Goal: Browse casually

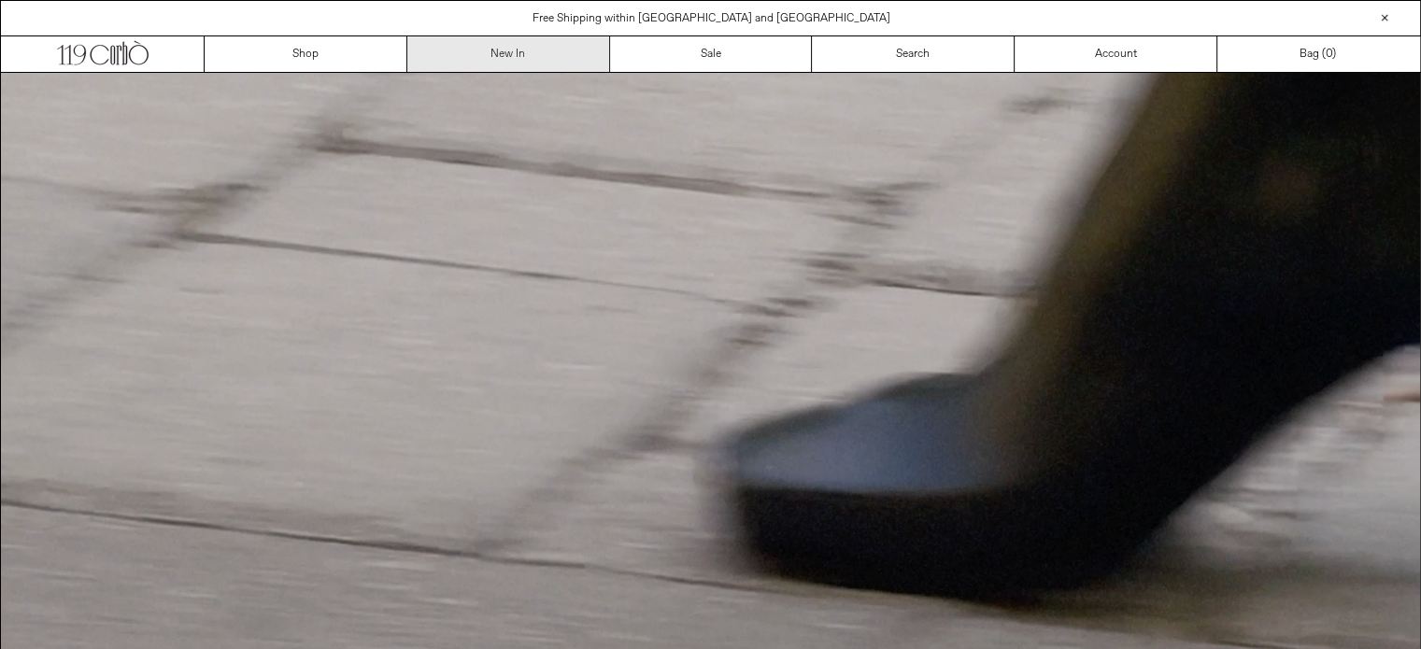
click at [513, 53] on link "New In" at bounding box center [508, 53] width 203 height 35
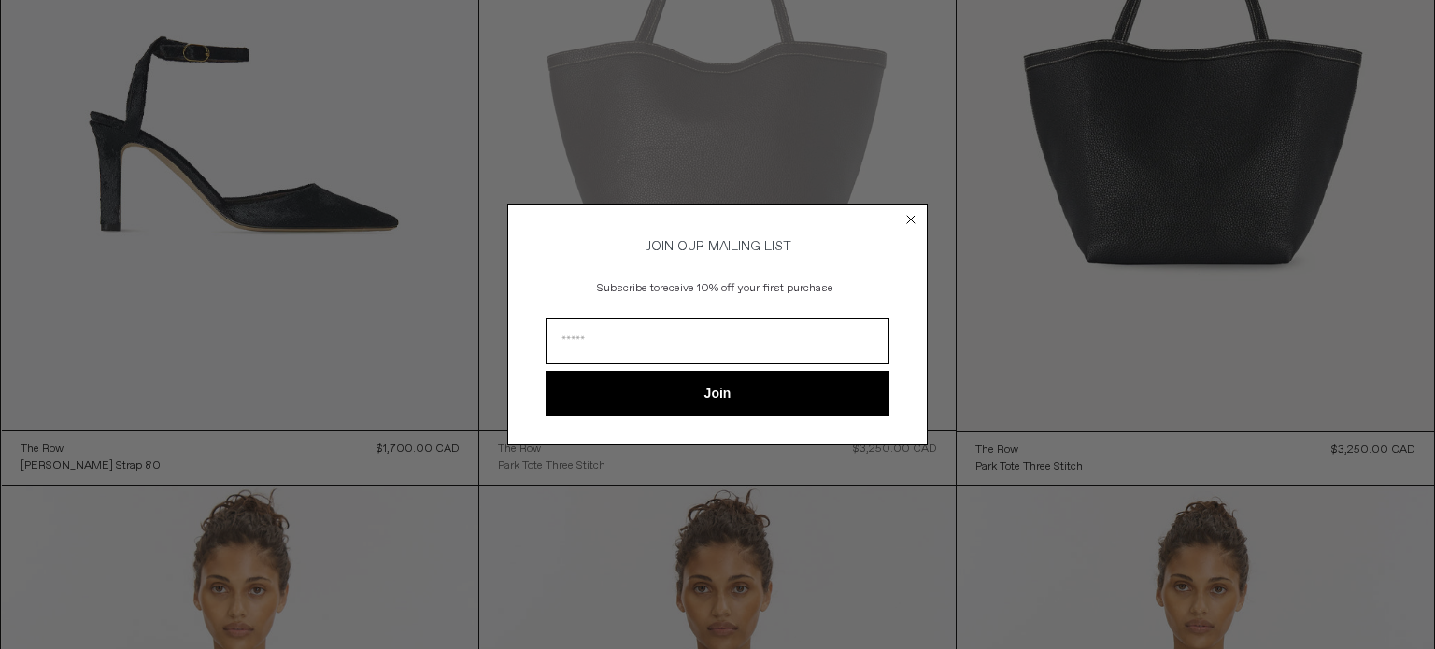
drag, startPoint x: 910, startPoint y: 212, endPoint x: 932, endPoint y: 209, distance: 22.6
click at [911, 212] on circle "Close dialog" at bounding box center [911, 220] width 18 height 18
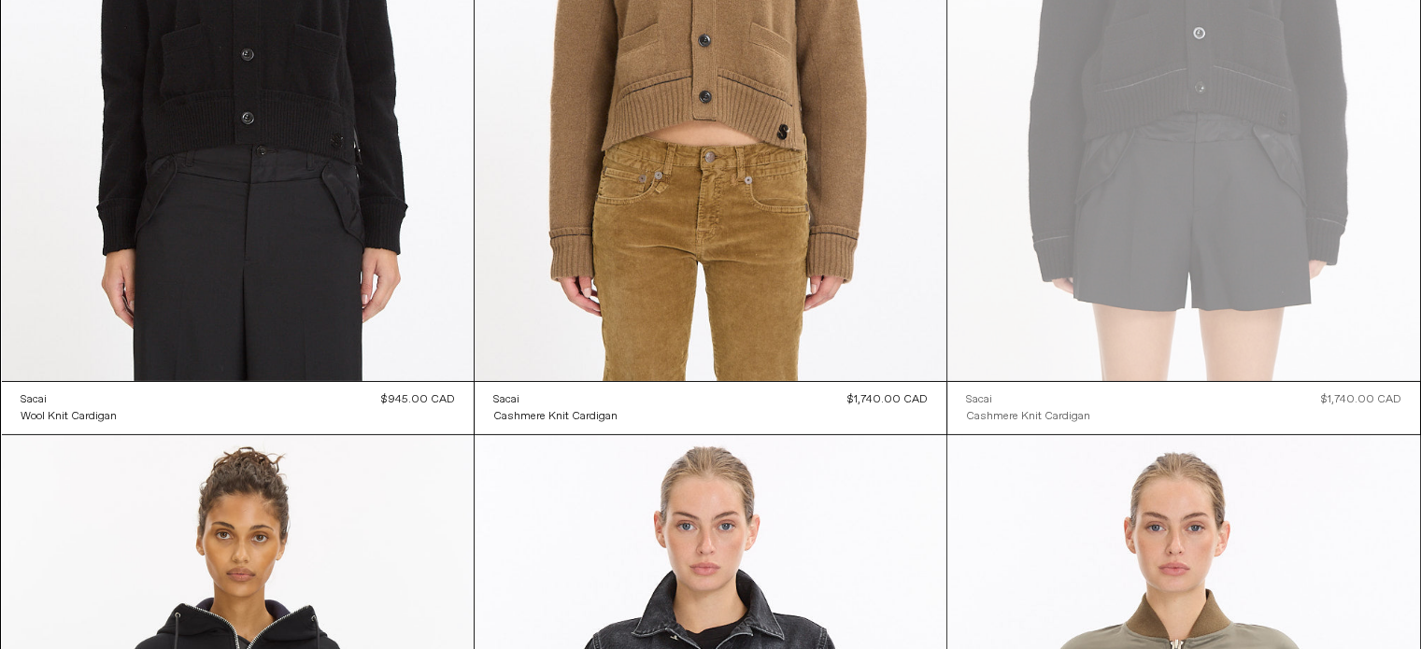
scroll to position [20430, 0]
